Goal: Information Seeking & Learning: Find specific fact

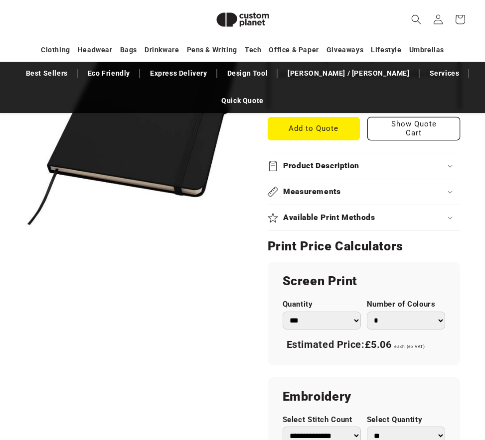
scroll to position [534, 0]
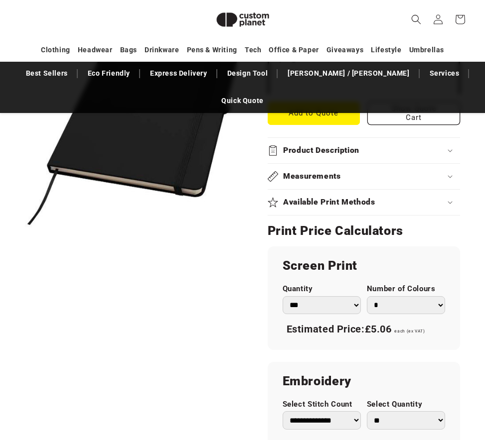
click at [343, 164] on summary "Measurements" at bounding box center [364, 176] width 193 height 25
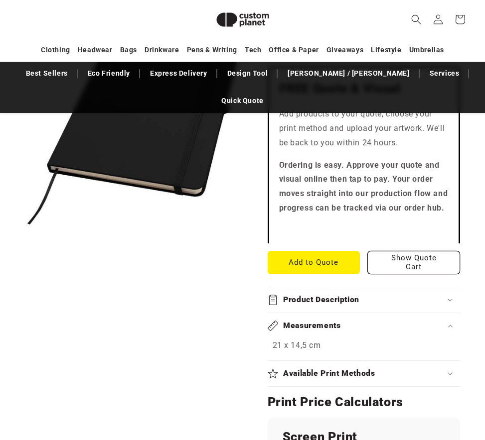
scroll to position [384, 0]
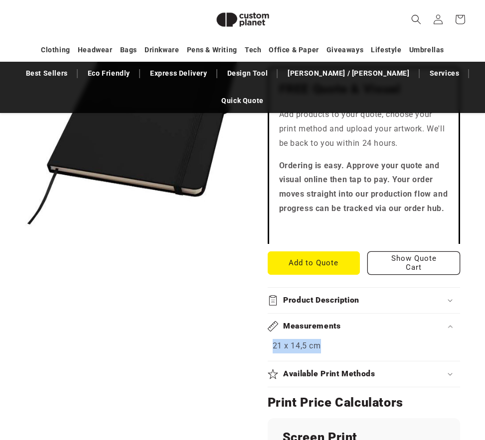
drag, startPoint x: 321, startPoint y: 319, endPoint x: 272, endPoint y: 321, distance: 49.4
click at [273, 339] on p "21 x 14,5 cm" at bounding box center [364, 346] width 183 height 14
copy p "21 x 14,5 cm"
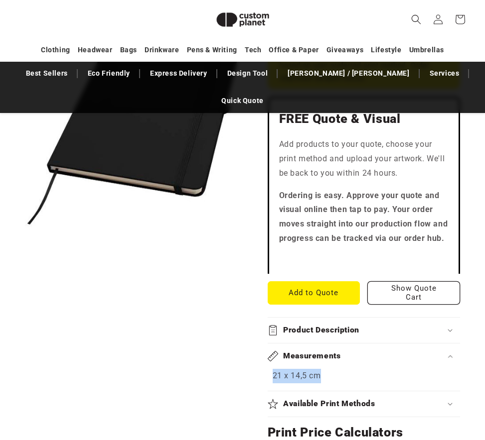
scroll to position [357, 0]
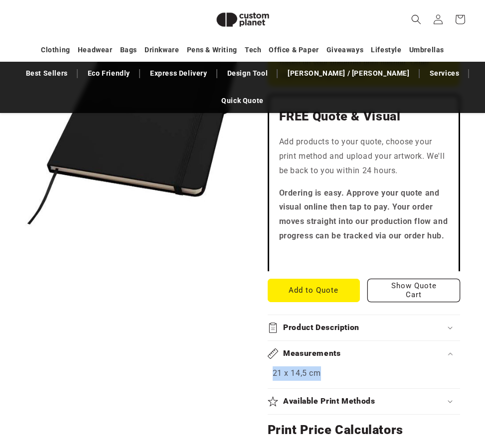
copy p "21 x 14,5 cm"
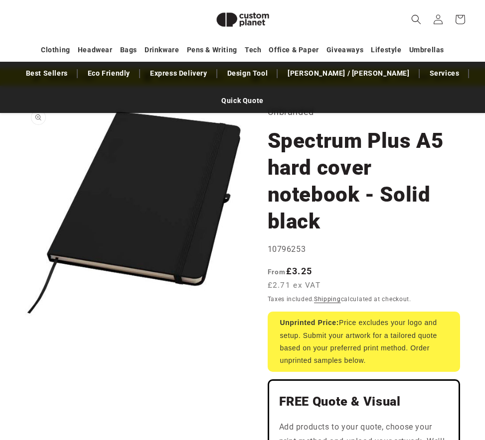
scroll to position [0, 0]
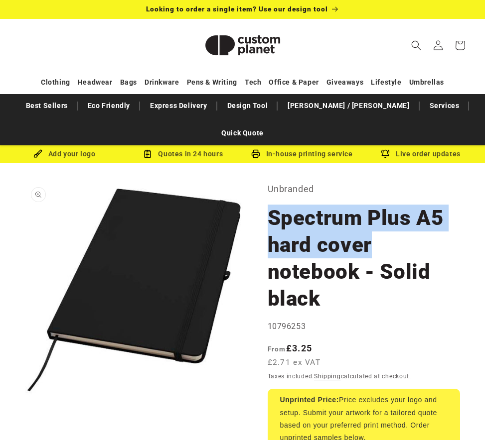
drag, startPoint x: 370, startPoint y: 221, endPoint x: 269, endPoint y: 187, distance: 106.7
click at [269, 205] on h1 "Spectrum Plus A5 hard cover notebook - Solid black" at bounding box center [364, 259] width 193 height 108
copy h1 "Spectrum Plus A5 hard cover"
